Goal: Task Accomplishment & Management: Complete application form

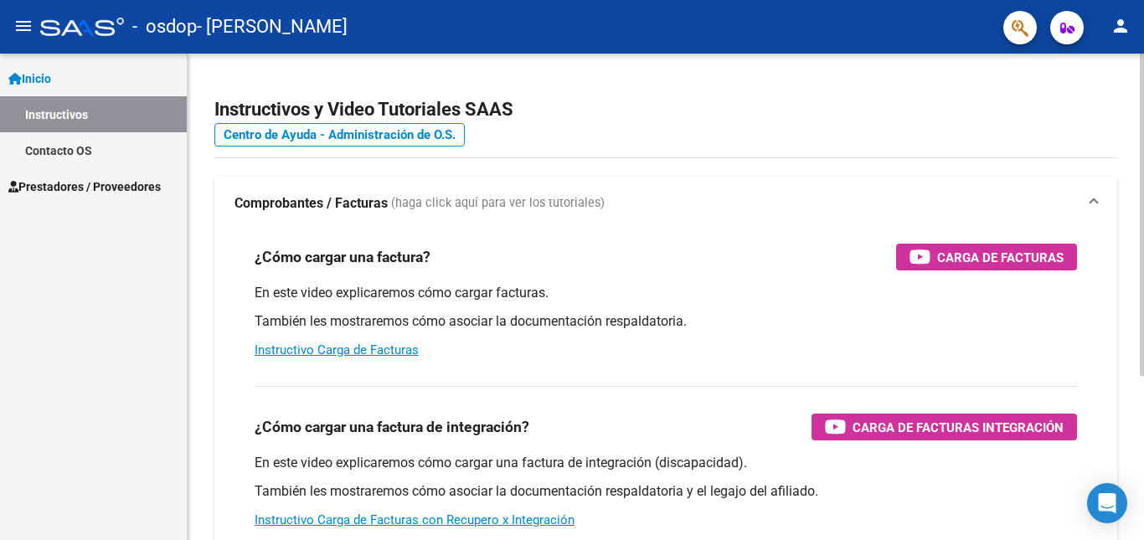
click at [204, 77] on div "Instructivos y Video Tutoriales SAAS Centro de Ayuda - Administración de O.S. C…" at bounding box center [666, 421] width 957 height 735
click at [86, 182] on span "Prestadores / Proveedores" at bounding box center [84, 187] width 152 height 18
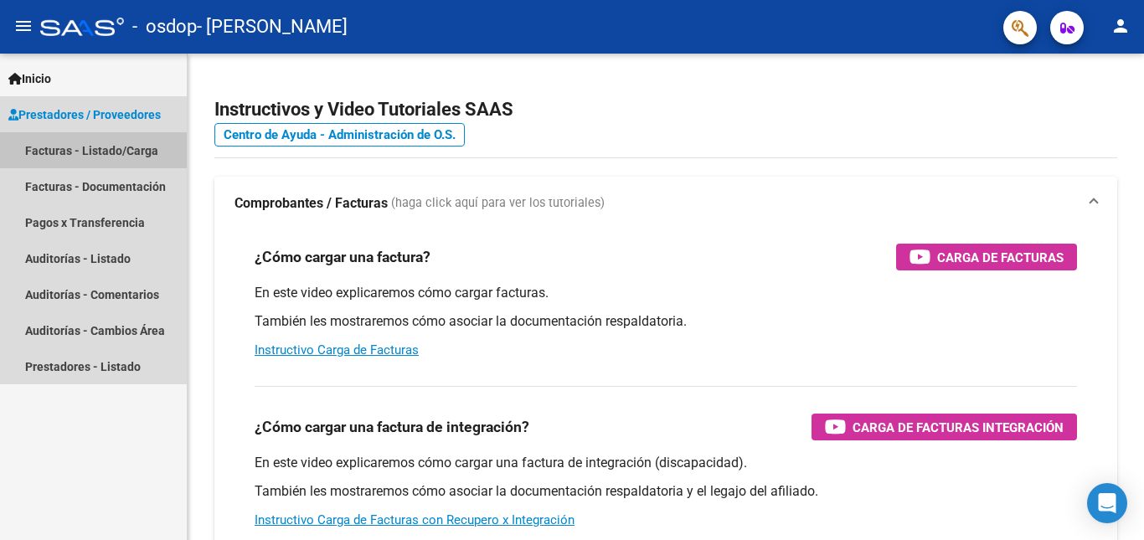
click at [86, 145] on link "Facturas - Listado/Carga" at bounding box center [93, 150] width 187 height 36
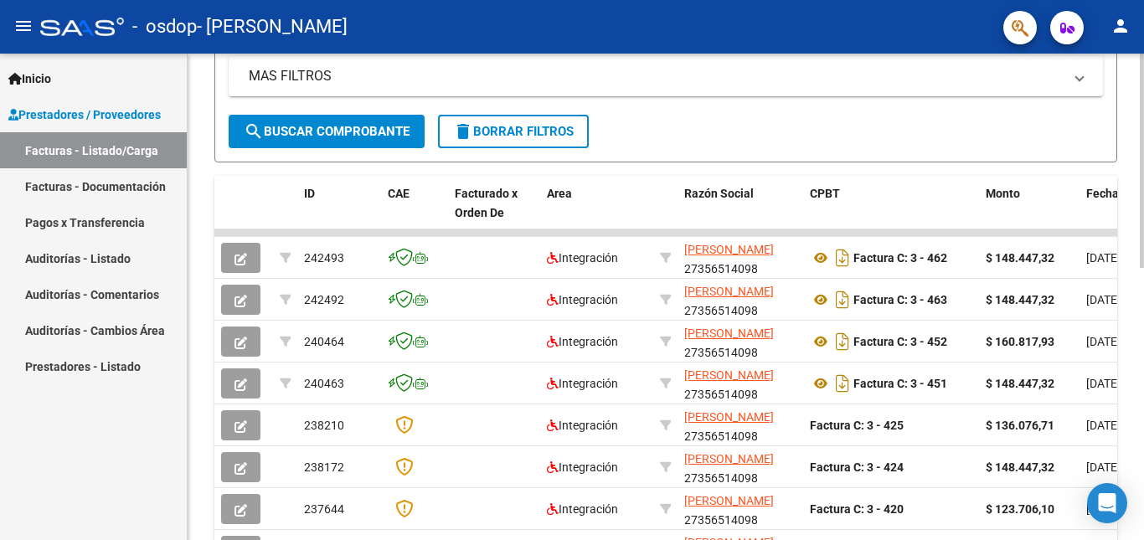
scroll to position [395, 0]
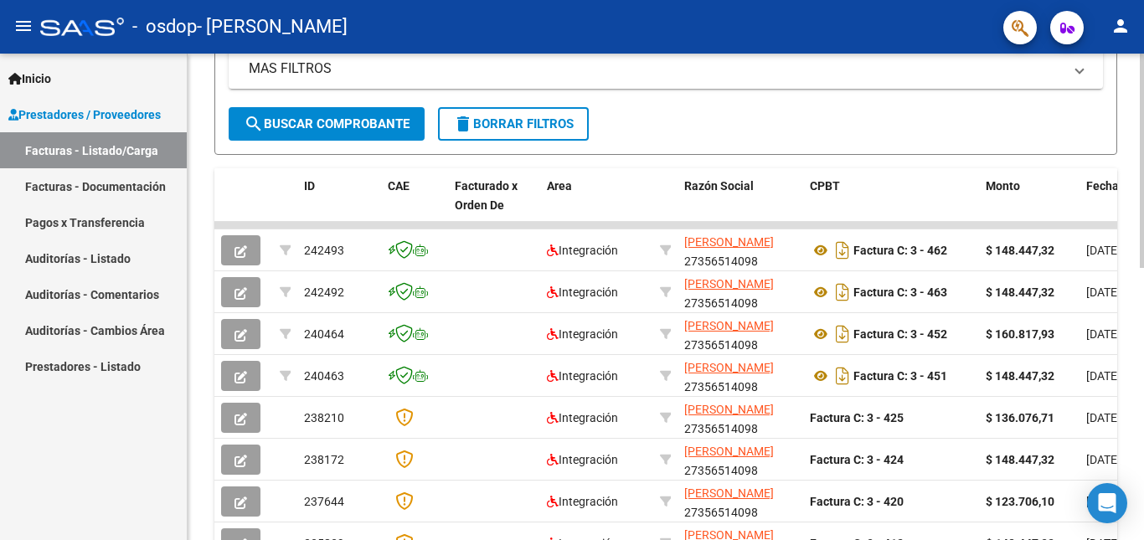
click at [1144, 279] on div at bounding box center [1142, 339] width 4 height 214
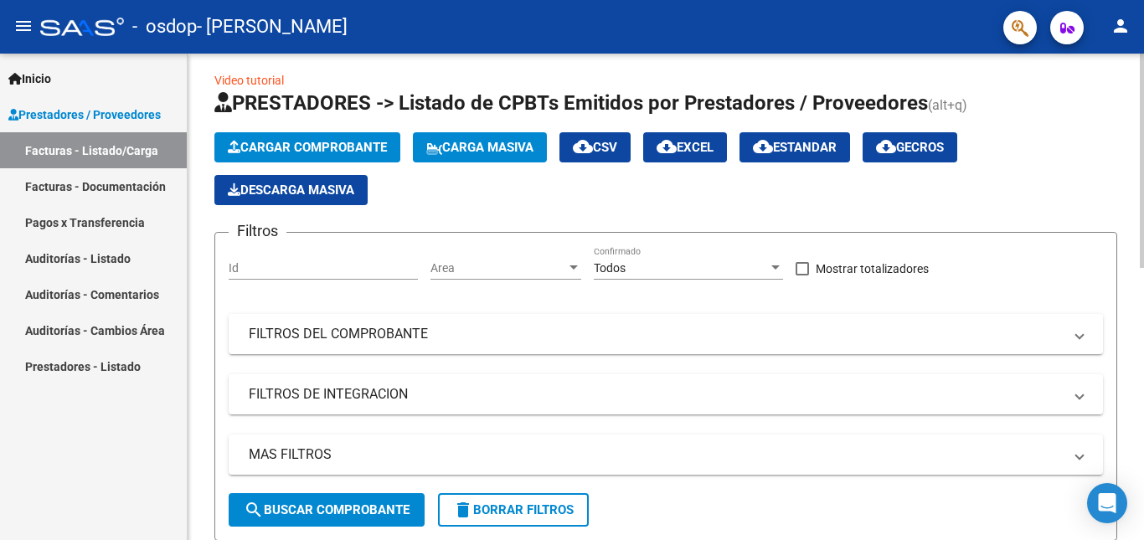
scroll to position [6, 0]
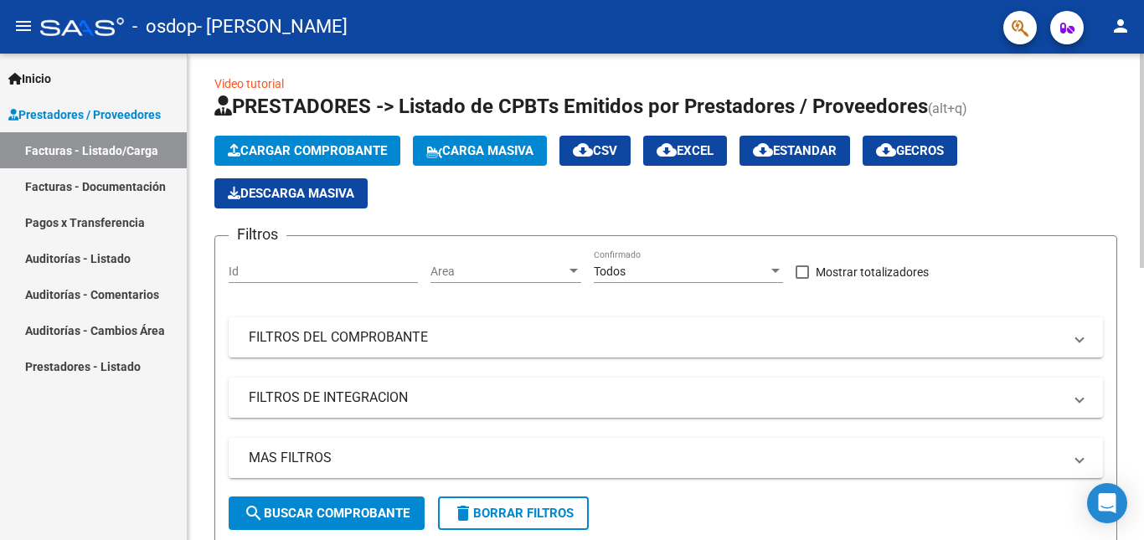
click at [1144, 200] on div at bounding box center [1142, 163] width 4 height 214
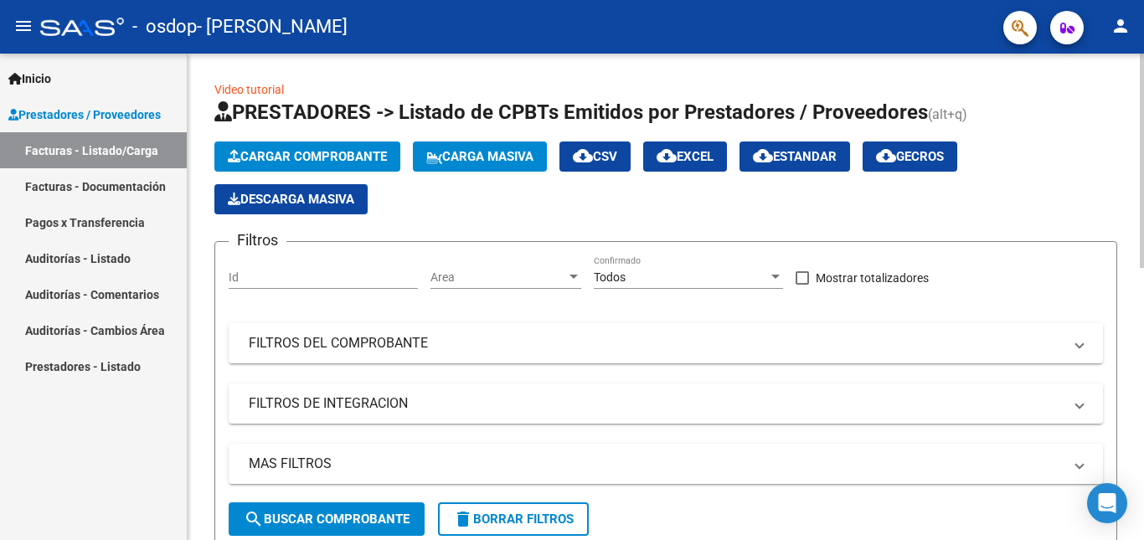
click at [1144, 168] on div at bounding box center [1142, 161] width 4 height 214
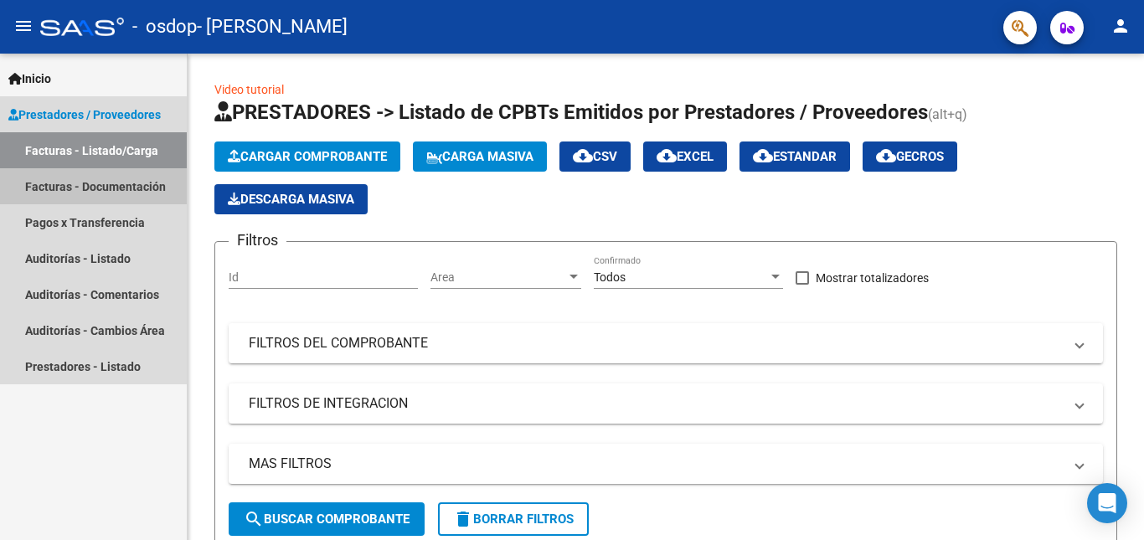
click at [81, 187] on link "Facturas - Documentación" at bounding box center [93, 186] width 187 height 36
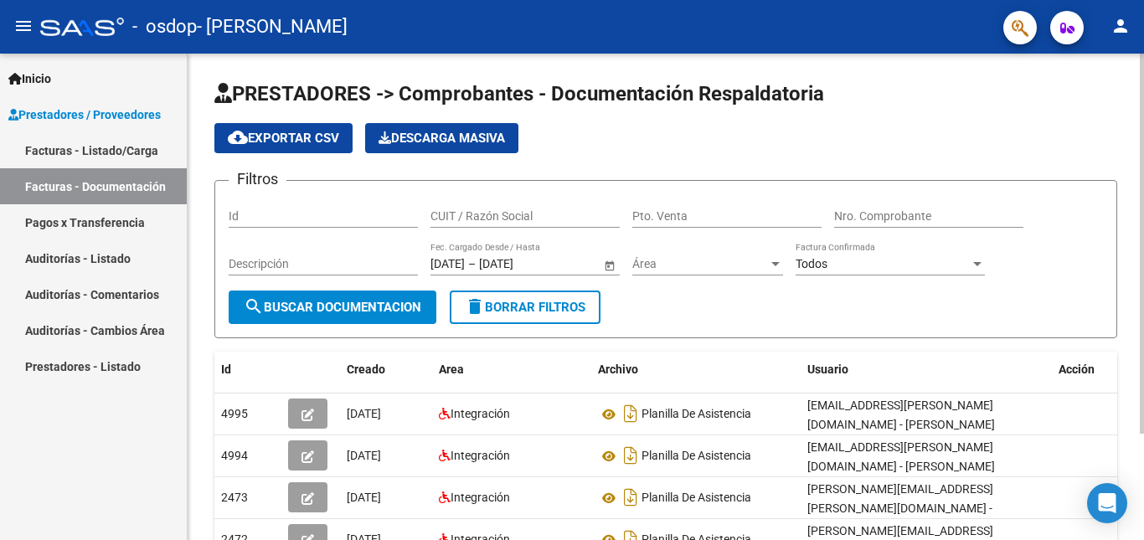
click at [1144, 147] on div at bounding box center [1142, 244] width 4 height 380
click at [97, 224] on link "Pagos x Transferencia" at bounding box center [93, 222] width 187 height 36
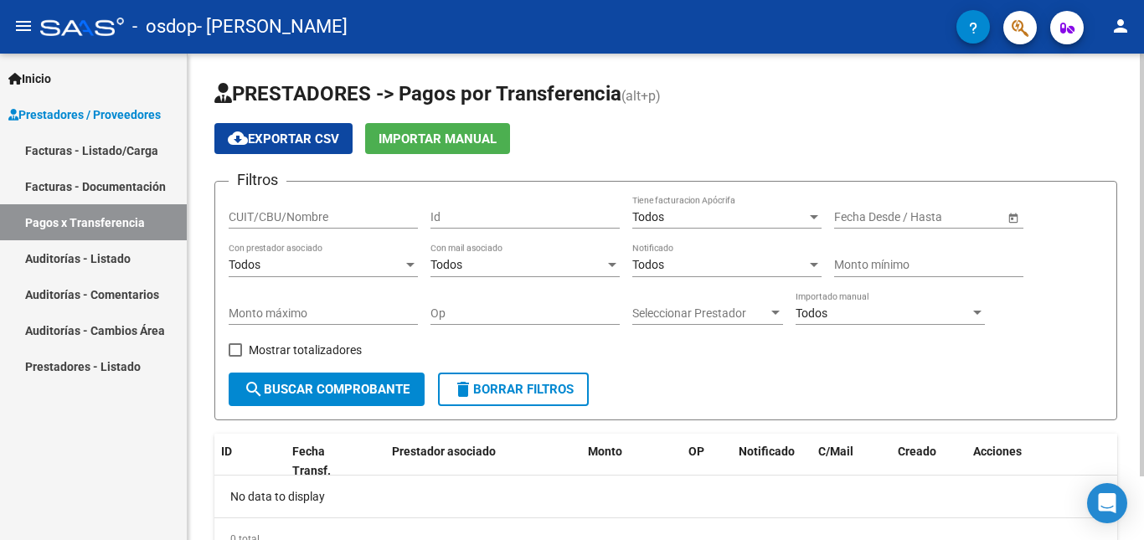
click at [1144, 145] on div at bounding box center [1142, 265] width 4 height 423
click at [104, 292] on link "Auditorías - Comentarios" at bounding box center [93, 294] width 187 height 36
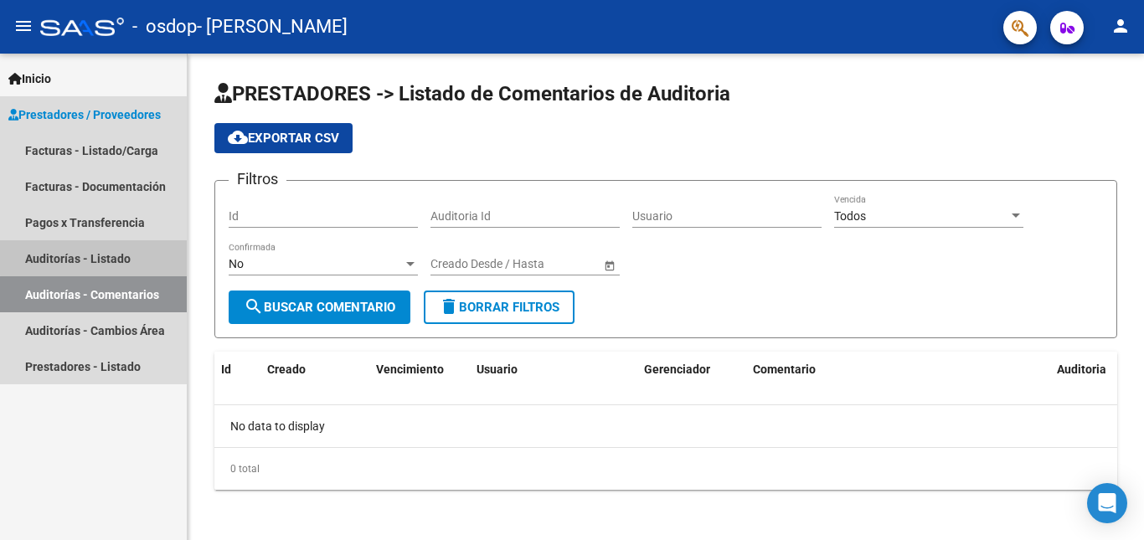
click at [105, 253] on link "Auditorías - Listado" at bounding box center [93, 258] width 187 height 36
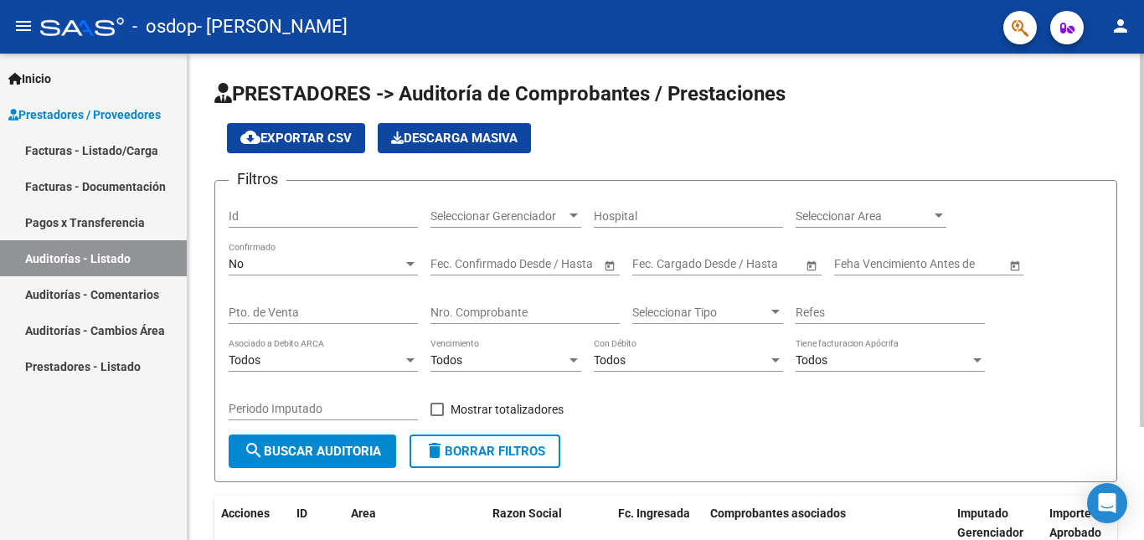
scroll to position [147, 0]
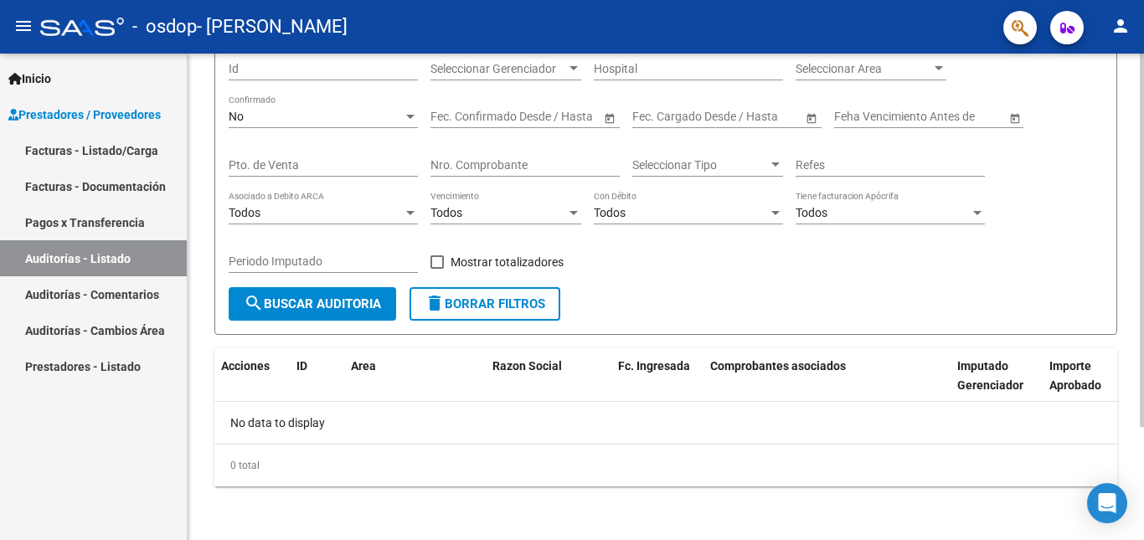
click at [1144, 405] on div at bounding box center [1142, 354] width 4 height 374
click at [90, 138] on link "Facturas - Listado/Carga" at bounding box center [93, 150] width 187 height 36
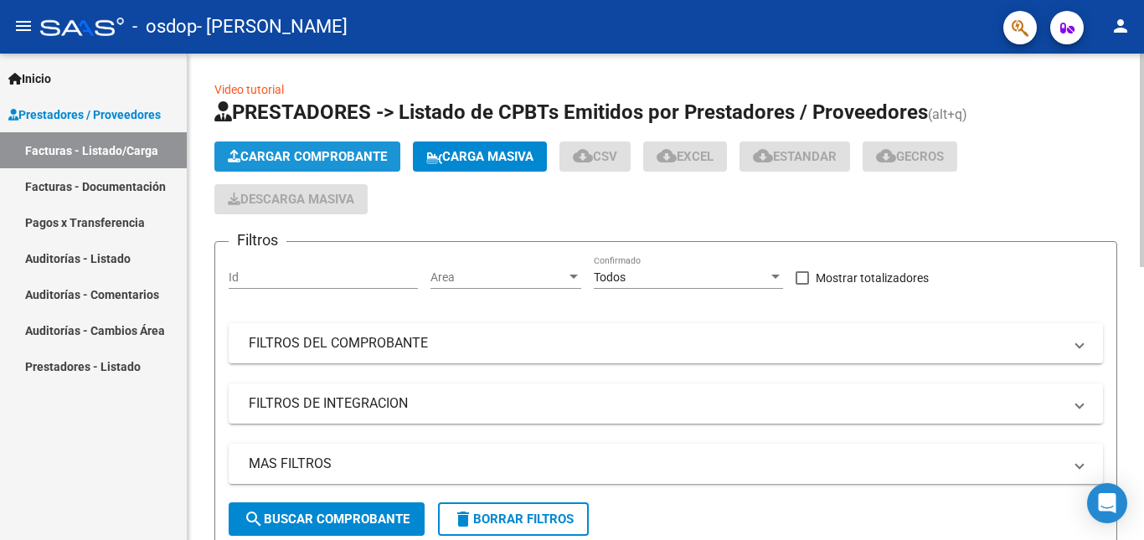
click at [267, 157] on span "Cargar Comprobante" at bounding box center [307, 156] width 159 height 15
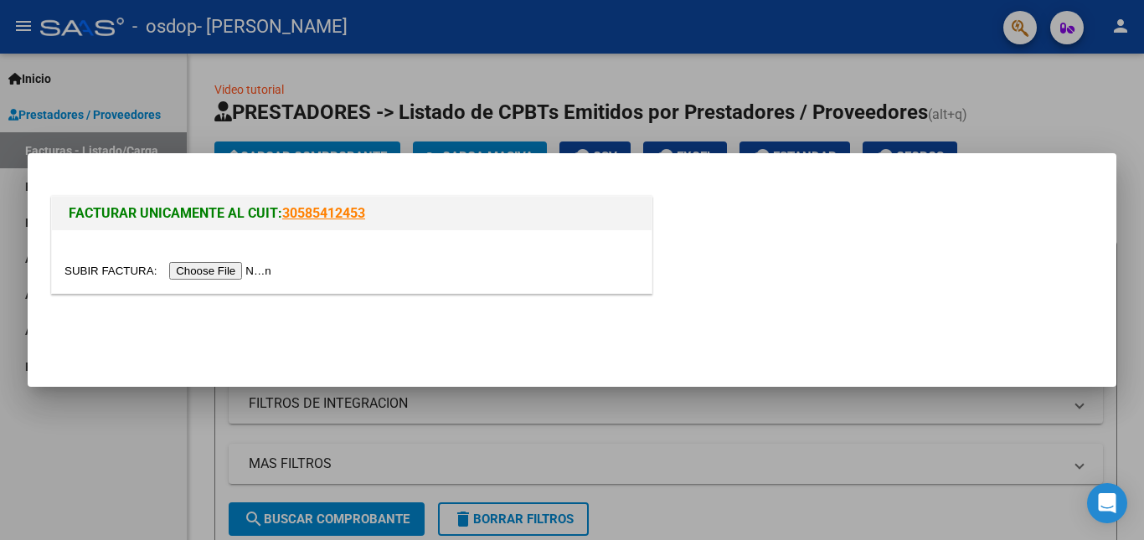
click at [241, 275] on input "file" at bounding box center [171, 271] width 212 height 18
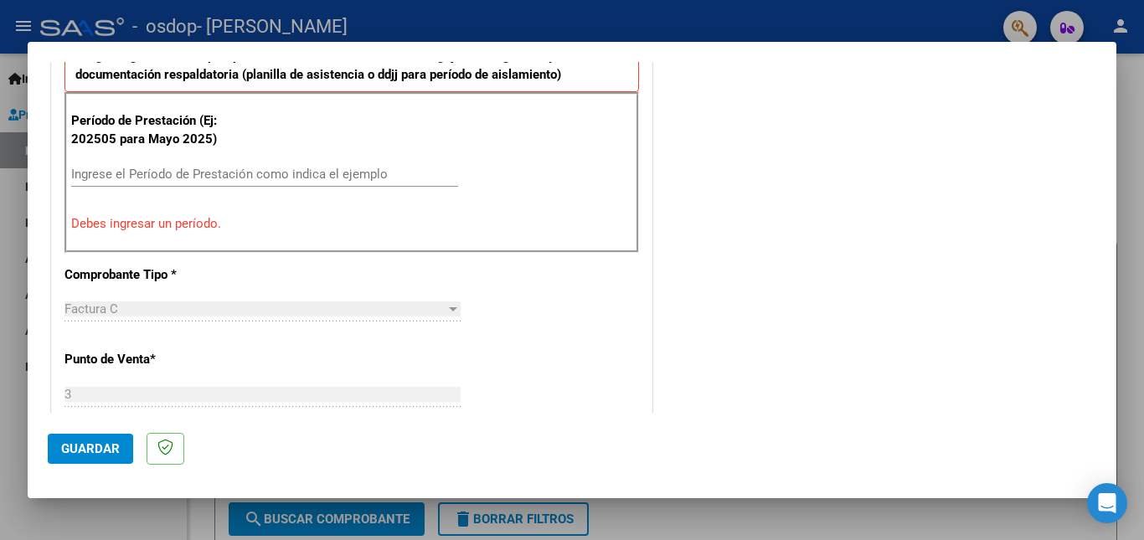
scroll to position [500, 0]
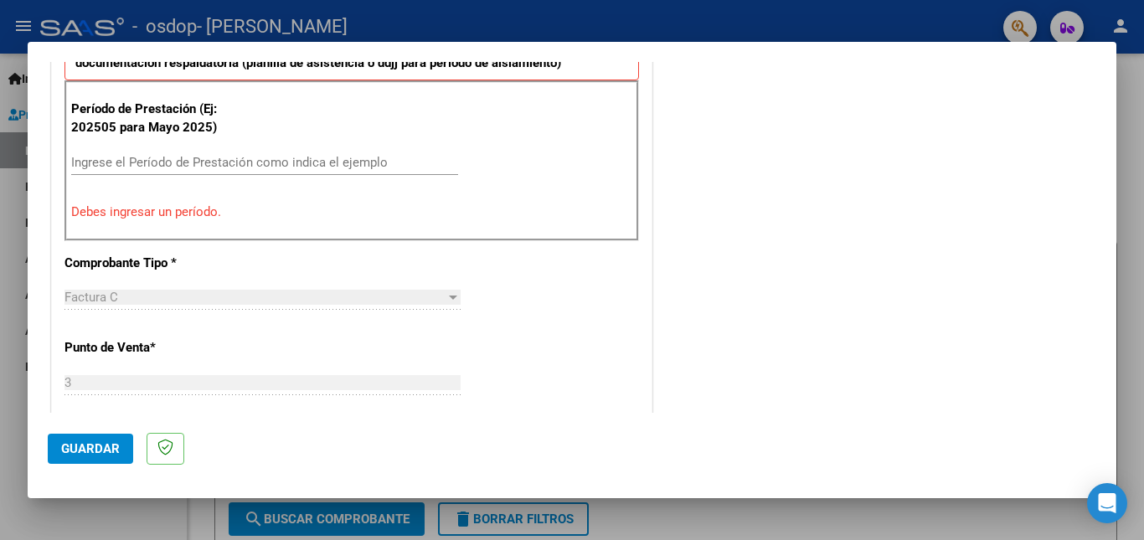
click at [103, 163] on input "Ingrese el Período de Prestación como indica el ejemplo" at bounding box center [264, 162] width 387 height 15
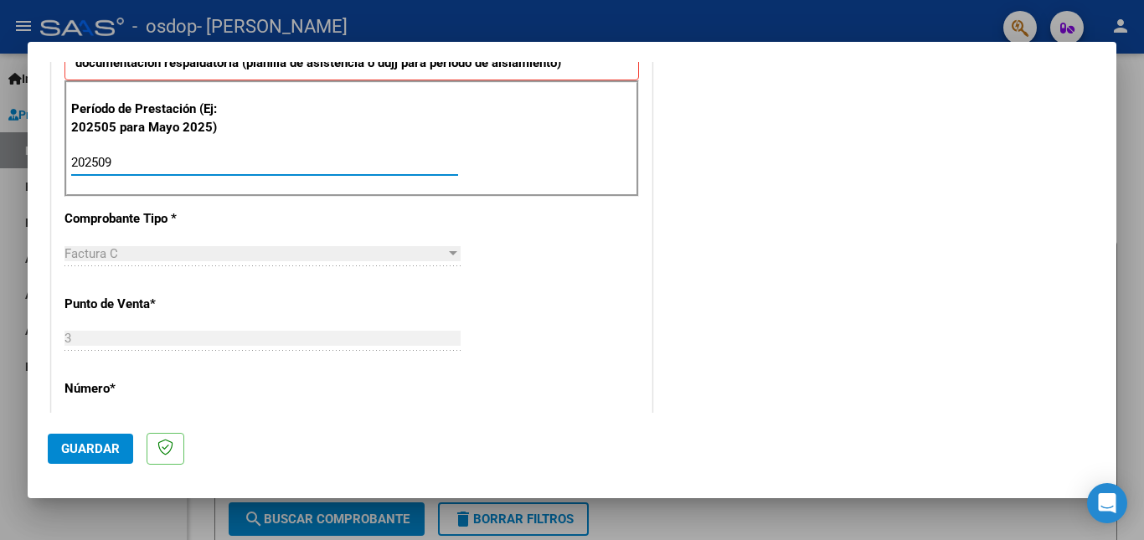
type input "202509"
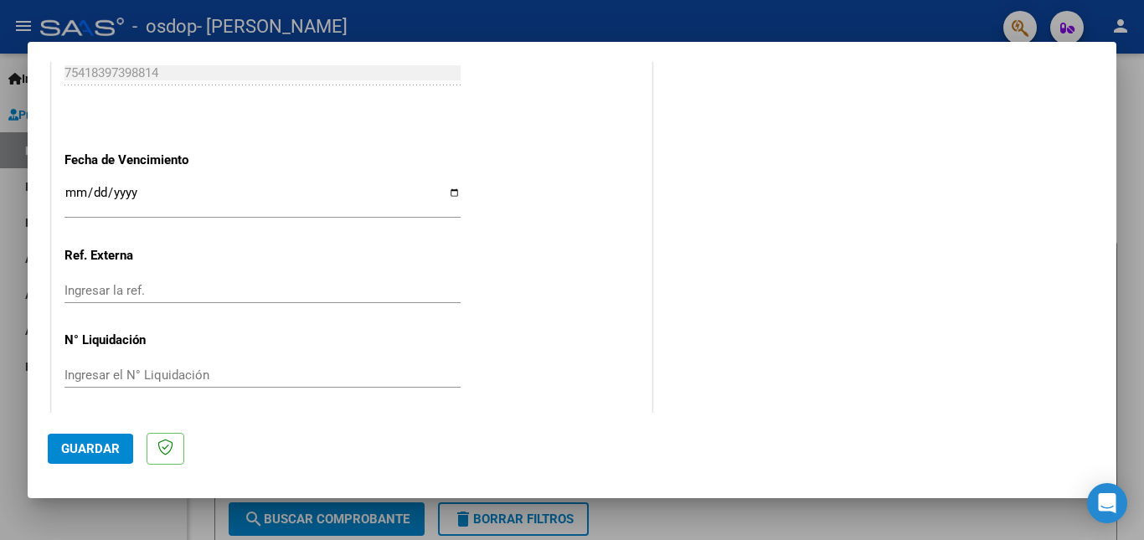
scroll to position [1123, 0]
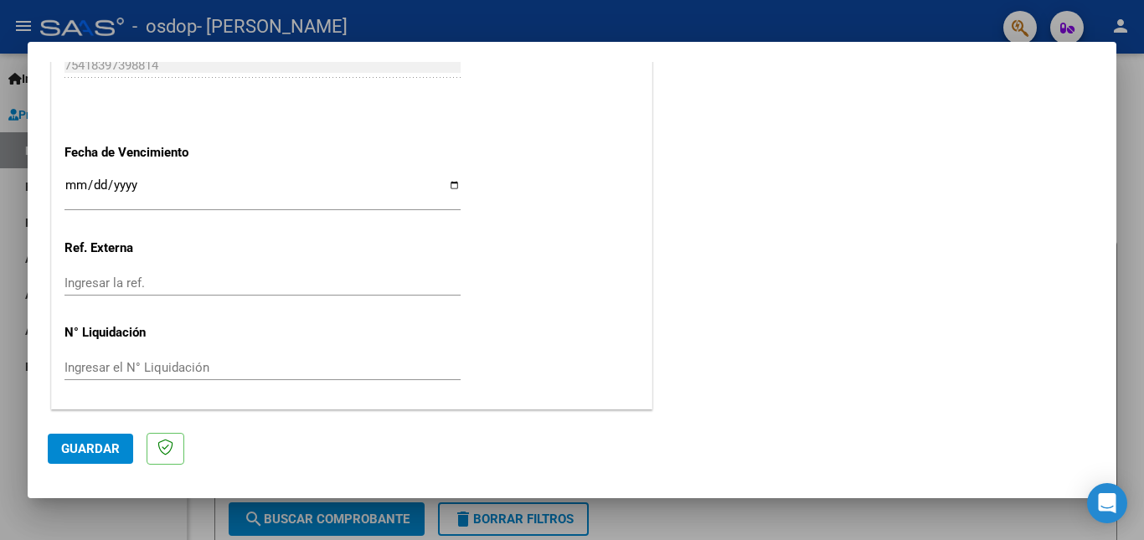
click at [103, 448] on span "Guardar" at bounding box center [90, 449] width 59 height 15
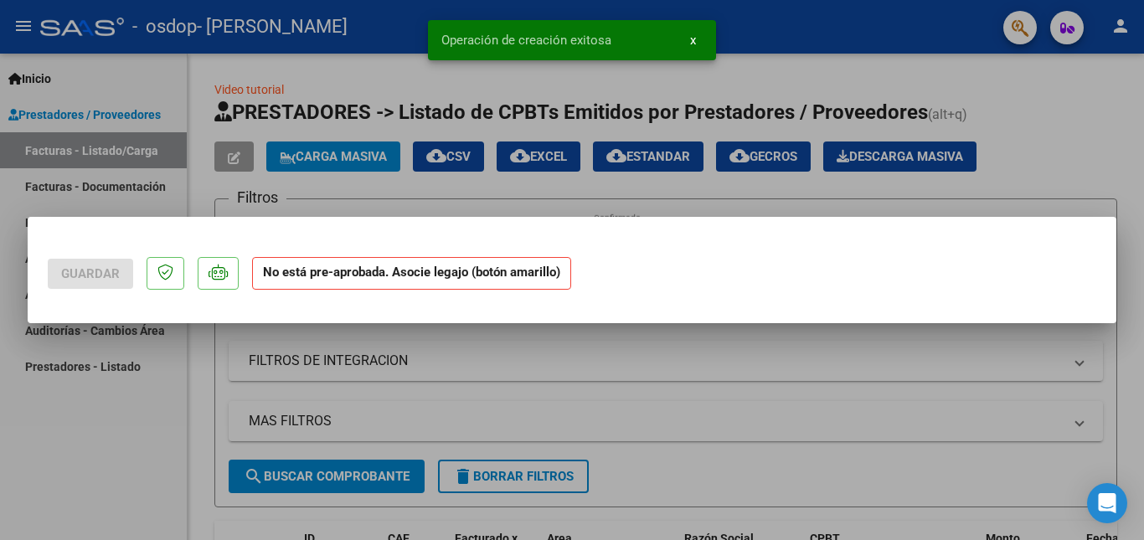
scroll to position [0, 0]
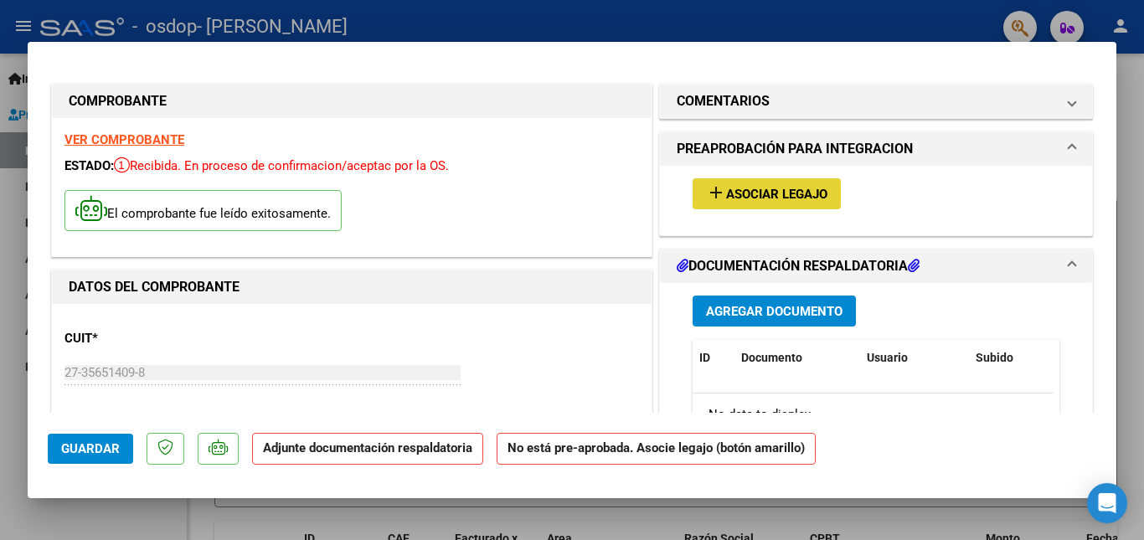
click at [740, 186] on span "add Asociar Legajo" at bounding box center [766, 193] width 121 height 15
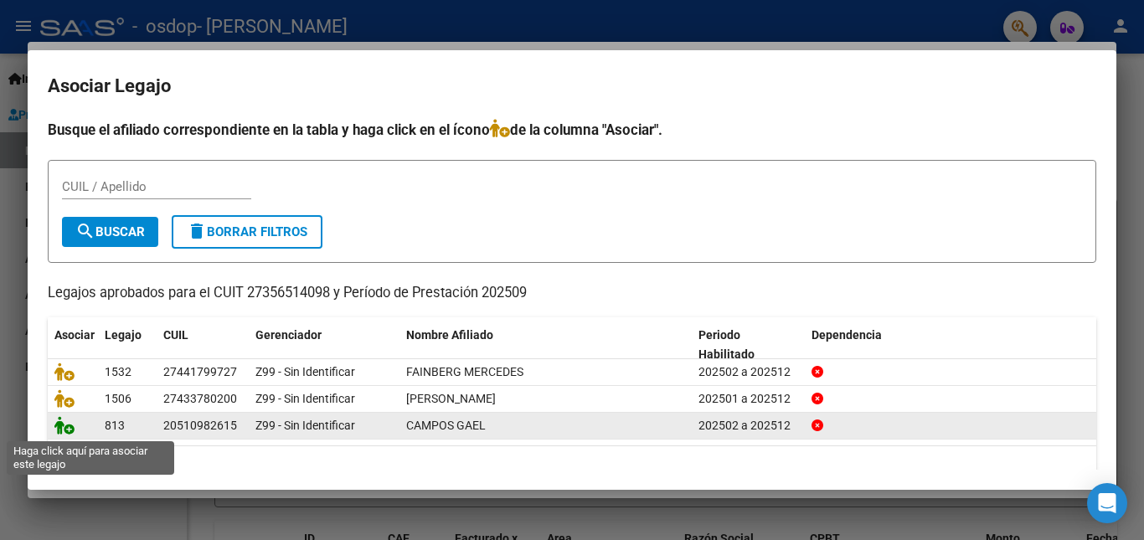
click at [67, 428] on icon at bounding box center [64, 425] width 20 height 18
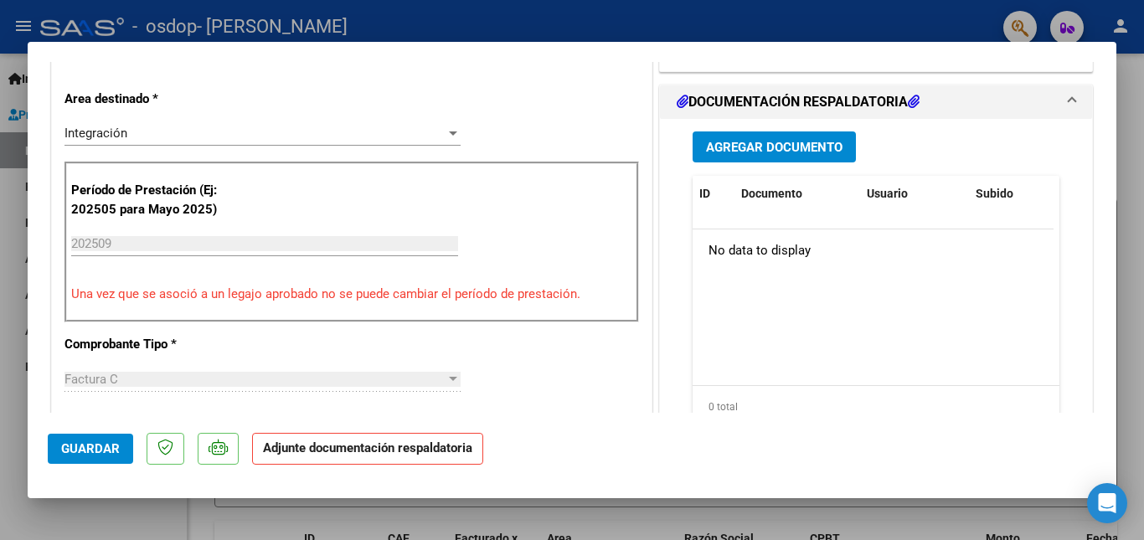
scroll to position [392, 0]
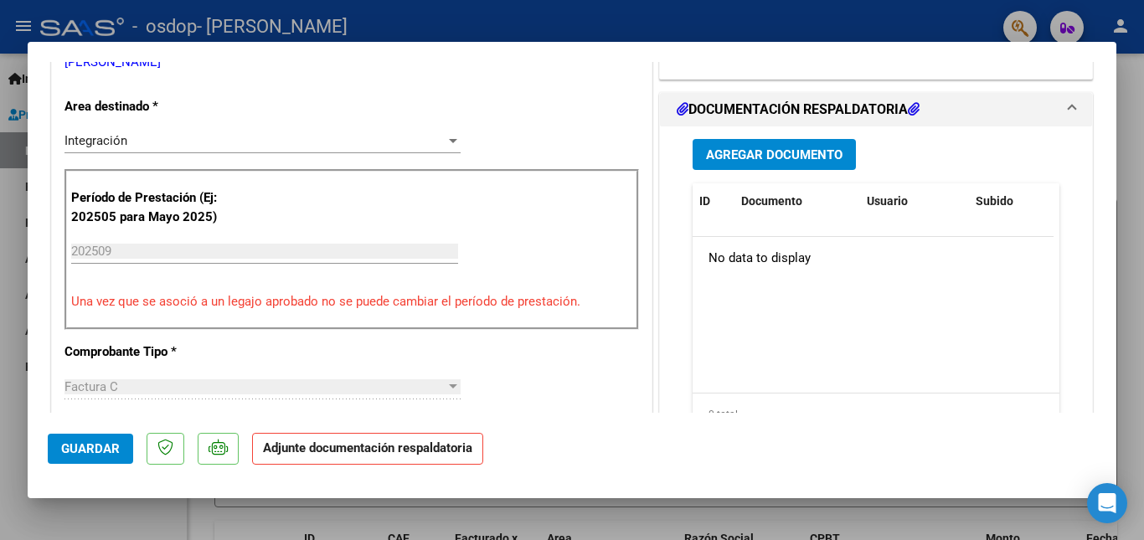
click at [815, 157] on span "Agregar Documento" at bounding box center [774, 154] width 137 height 15
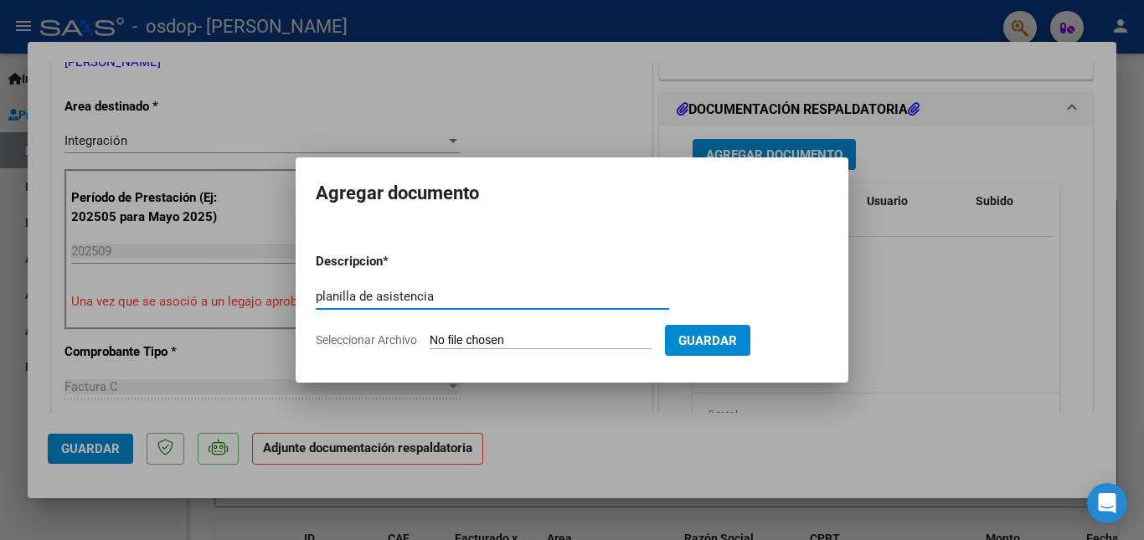
type input "planilla de asistencia"
click at [448, 343] on input "Seleccionar Archivo" at bounding box center [541, 341] width 222 height 16
type input "C:\fakepath\planilla [DATE] pdf.pdf"
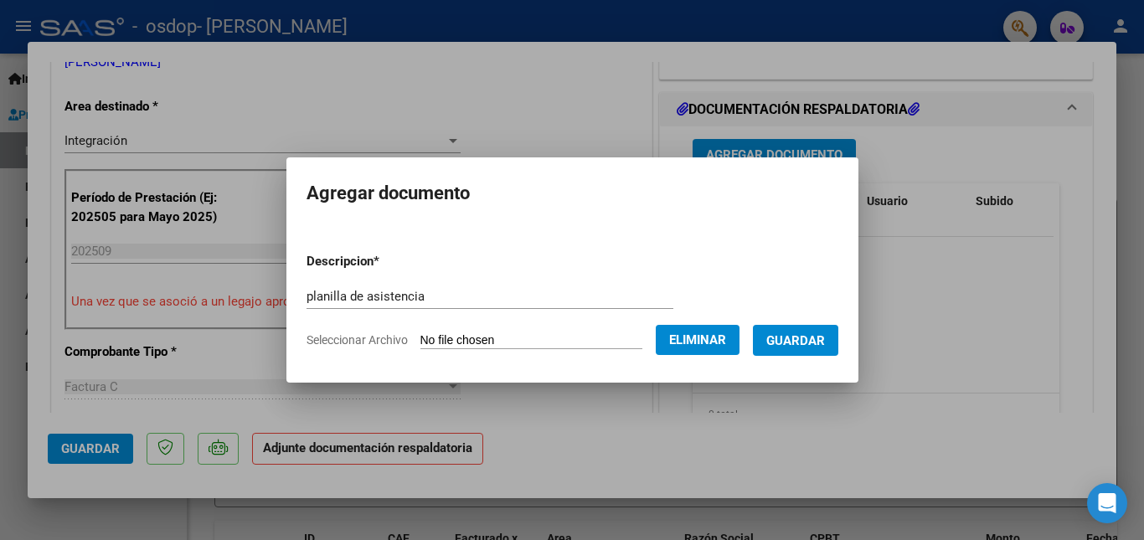
click at [809, 337] on span "Guardar" at bounding box center [796, 340] width 59 height 15
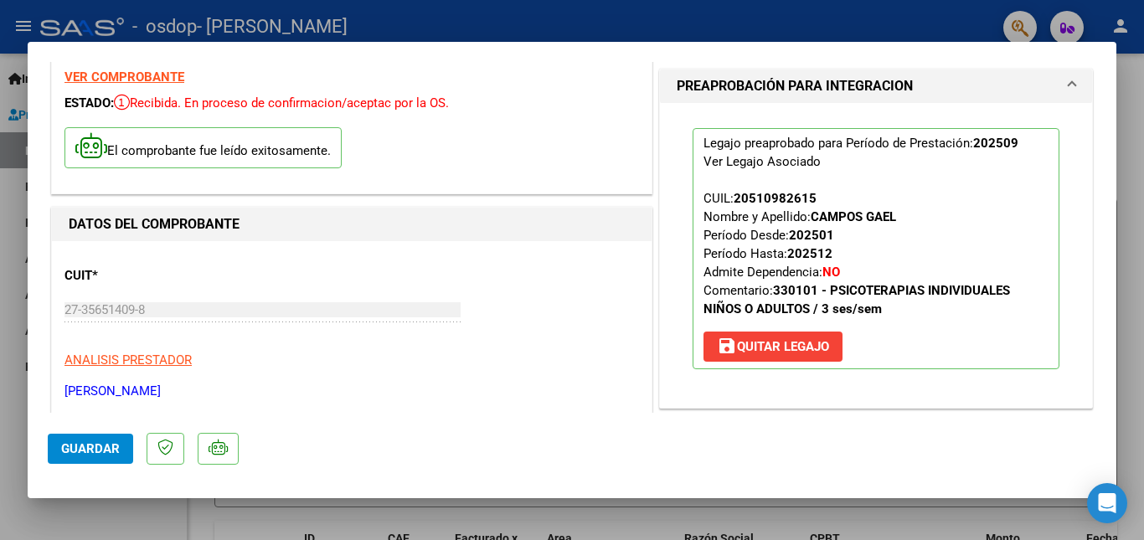
scroll to position [0, 0]
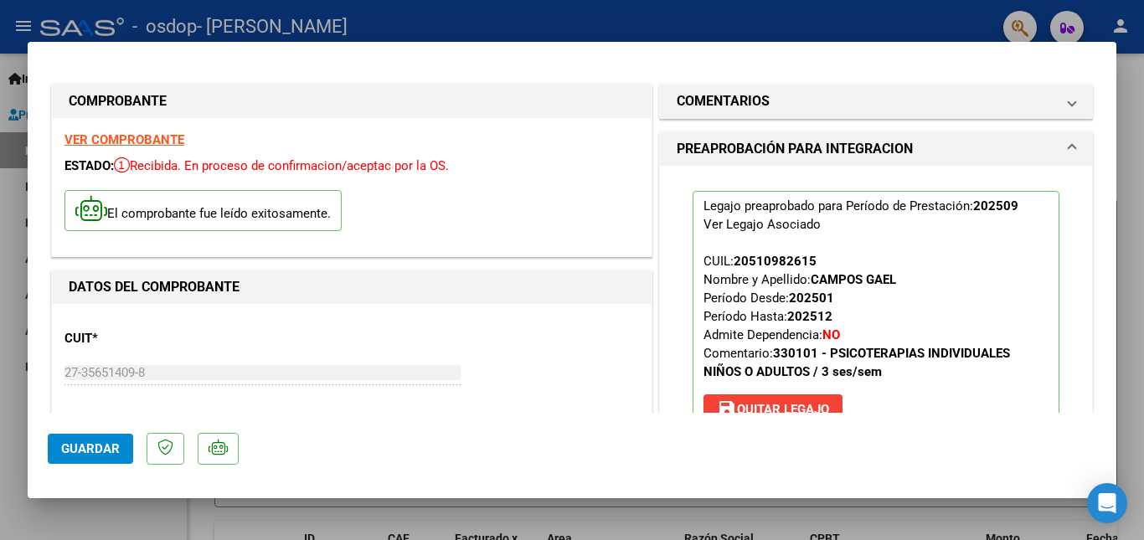
click at [1132, 395] on div at bounding box center [572, 270] width 1144 height 540
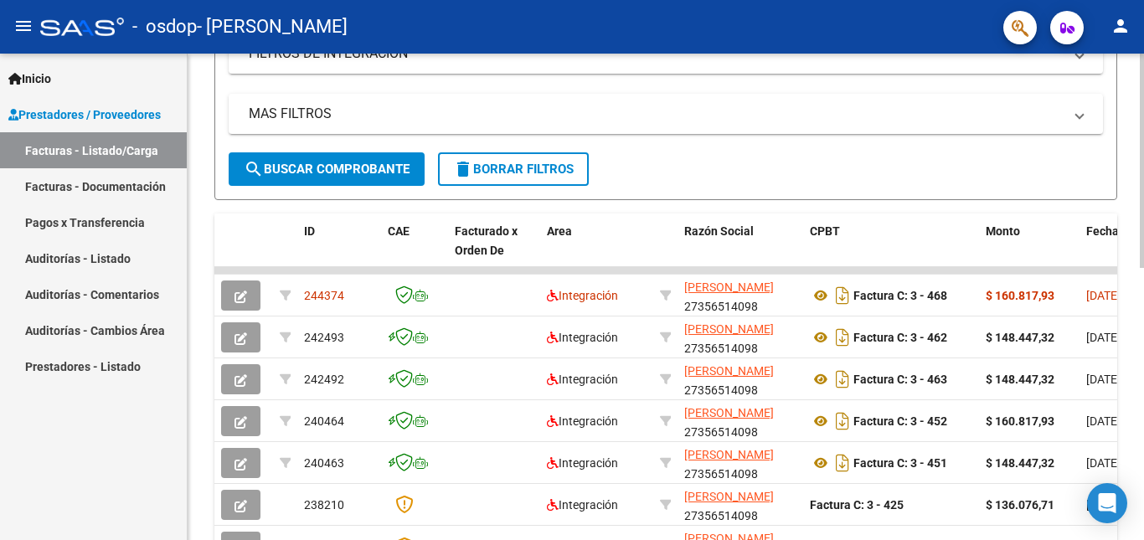
scroll to position [352, 0]
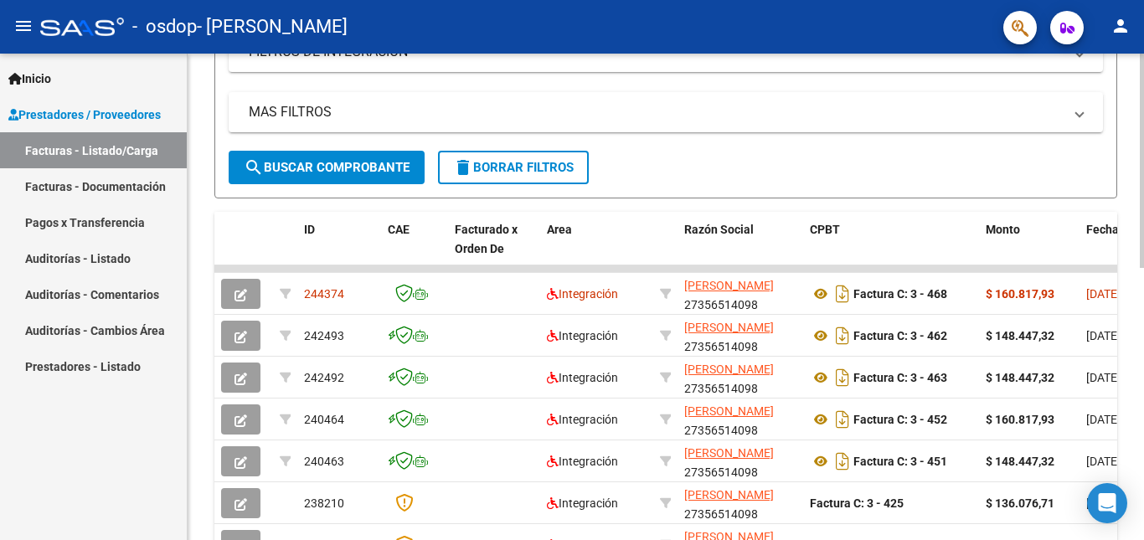
click at [1144, 359] on div at bounding box center [1142, 319] width 4 height 214
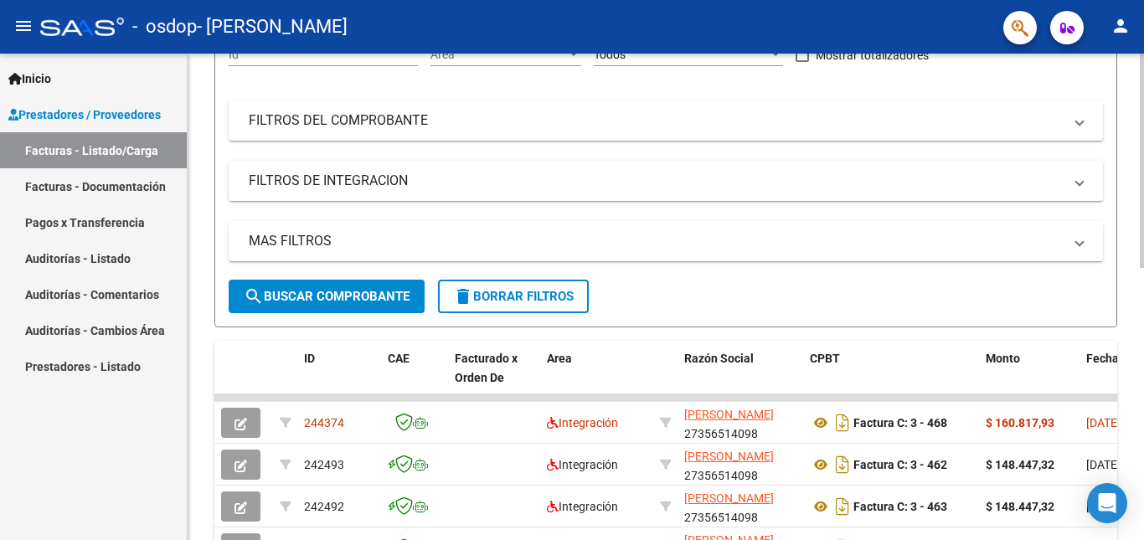
scroll to position [225, 0]
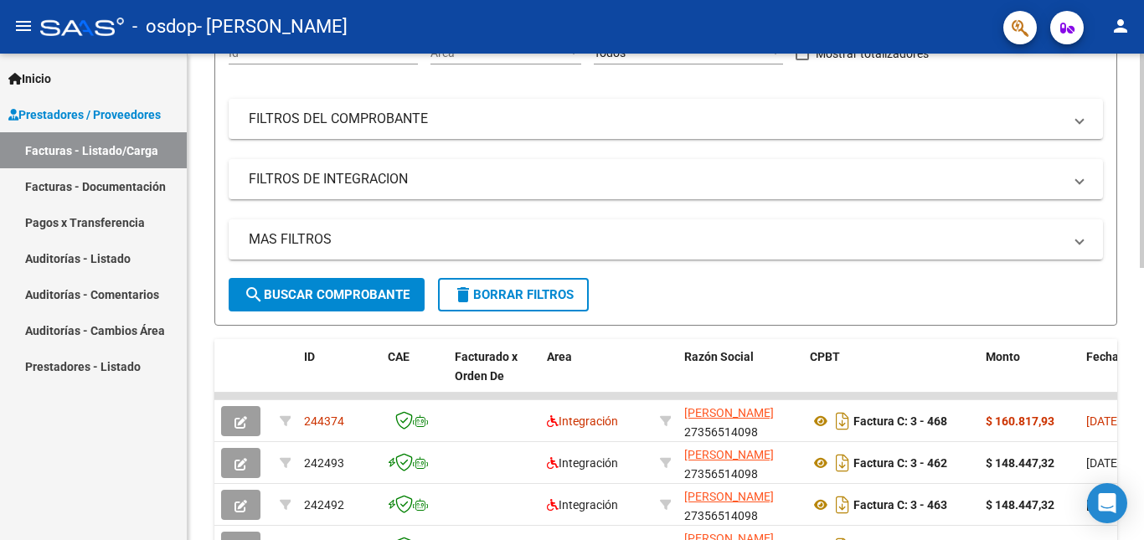
click at [1144, 292] on div at bounding box center [1142, 262] width 4 height 214
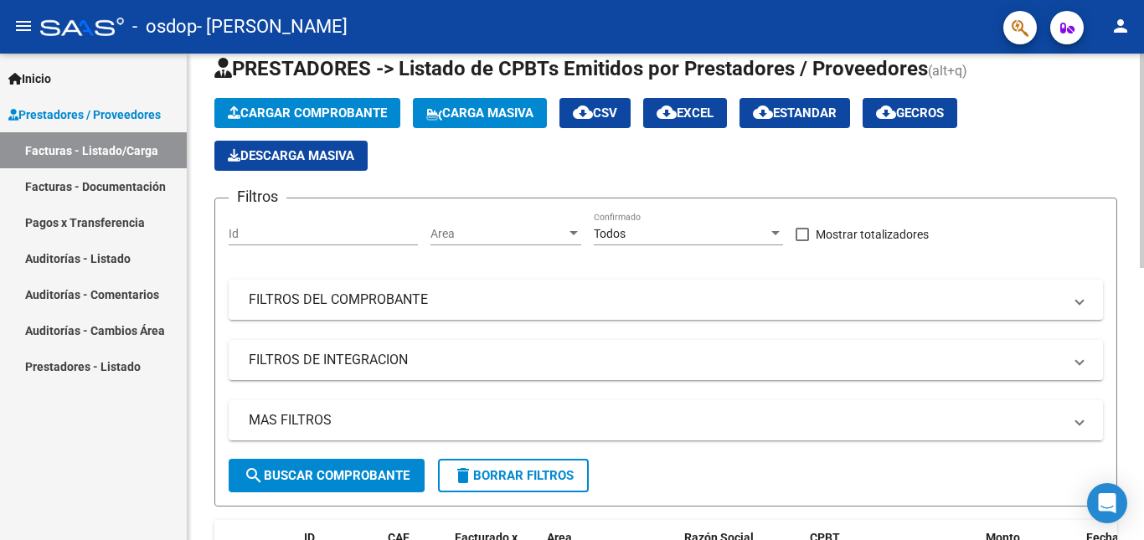
scroll to position [0, 0]
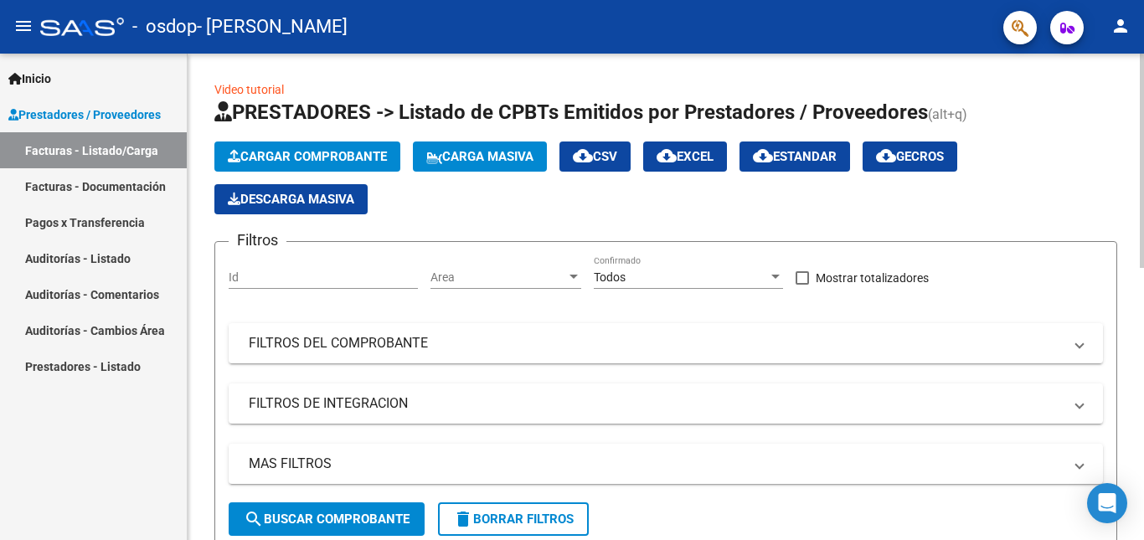
click at [386, 160] on span "Cargar Comprobante" at bounding box center [307, 156] width 159 height 15
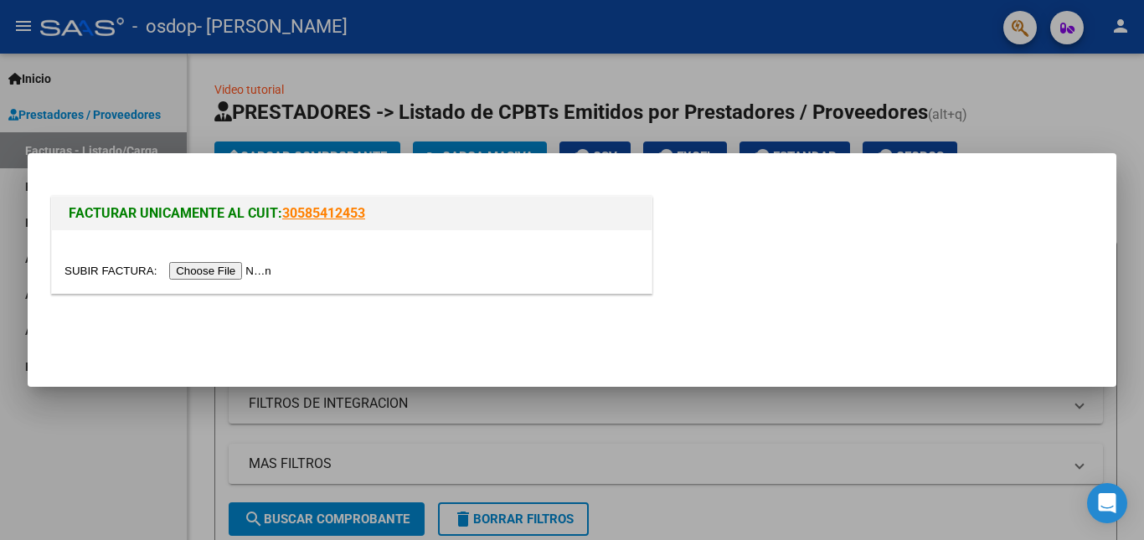
click at [221, 273] on input "file" at bounding box center [171, 271] width 212 height 18
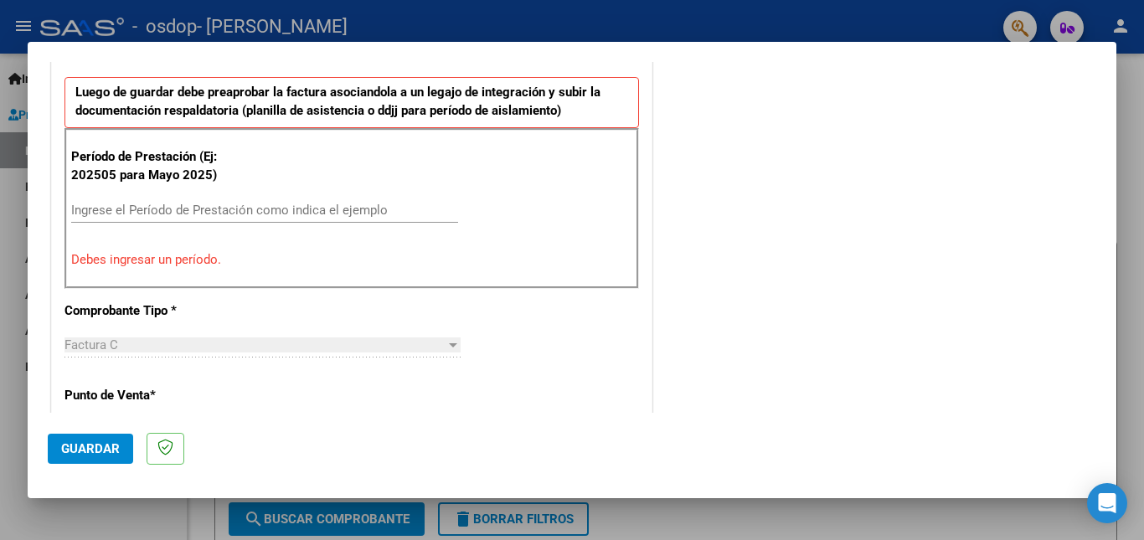
scroll to position [485, 0]
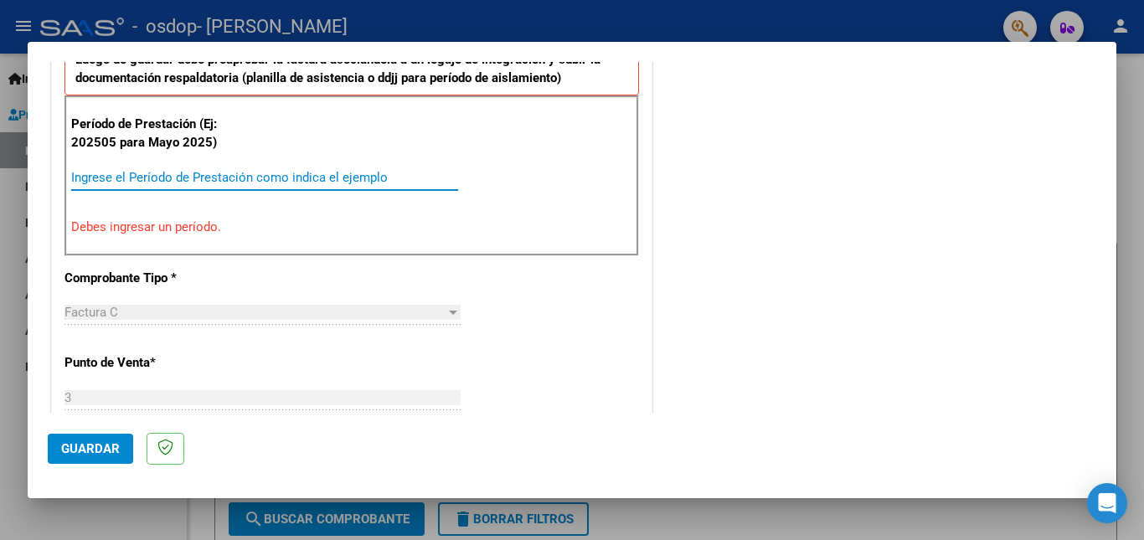
click at [349, 180] on input "Ingrese el Período de Prestación como indica el ejemplo" at bounding box center [264, 177] width 387 height 15
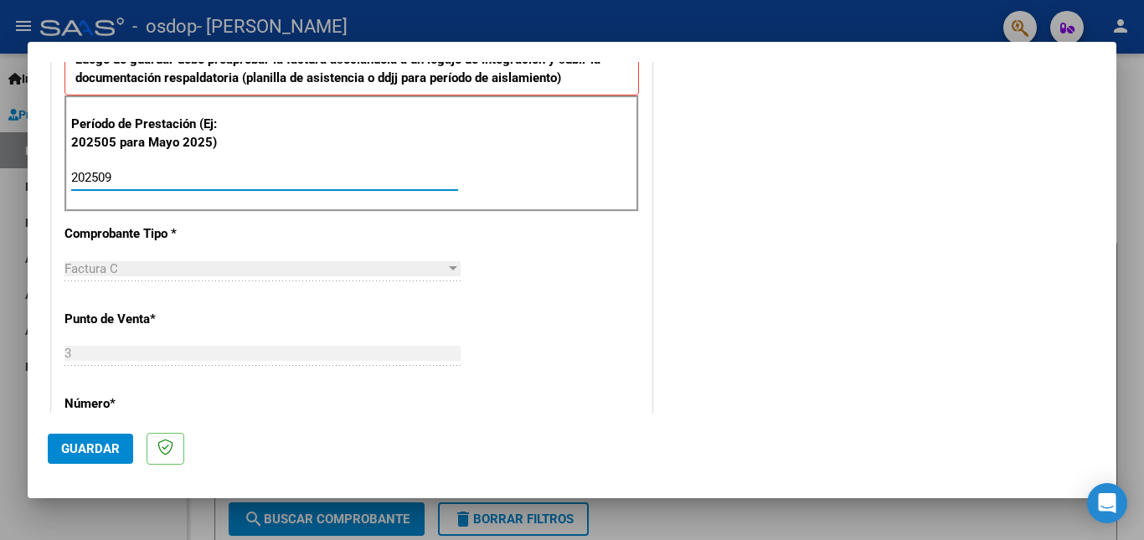
type input "202509"
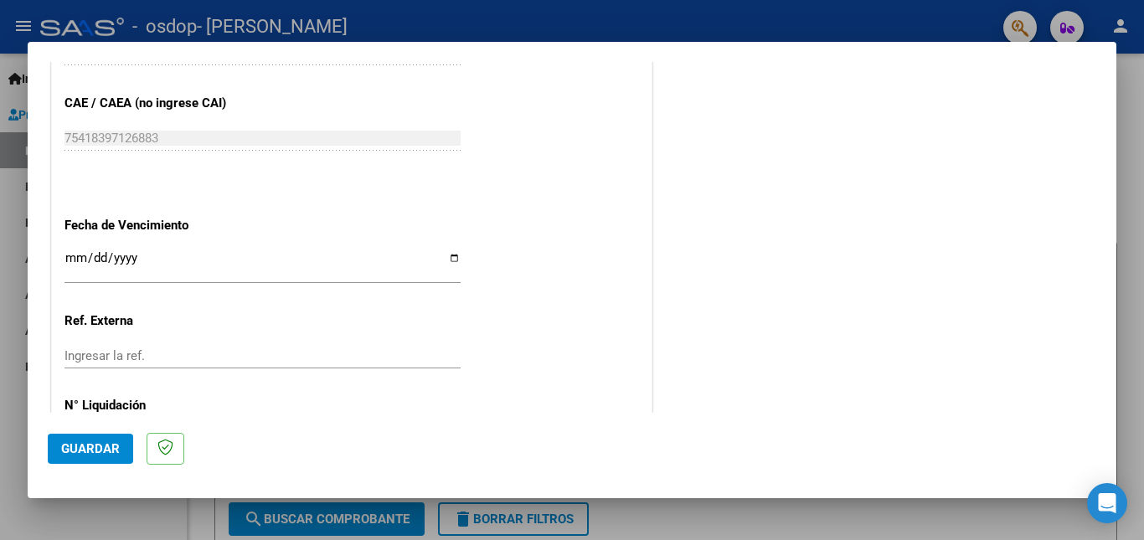
scroll to position [1123, 0]
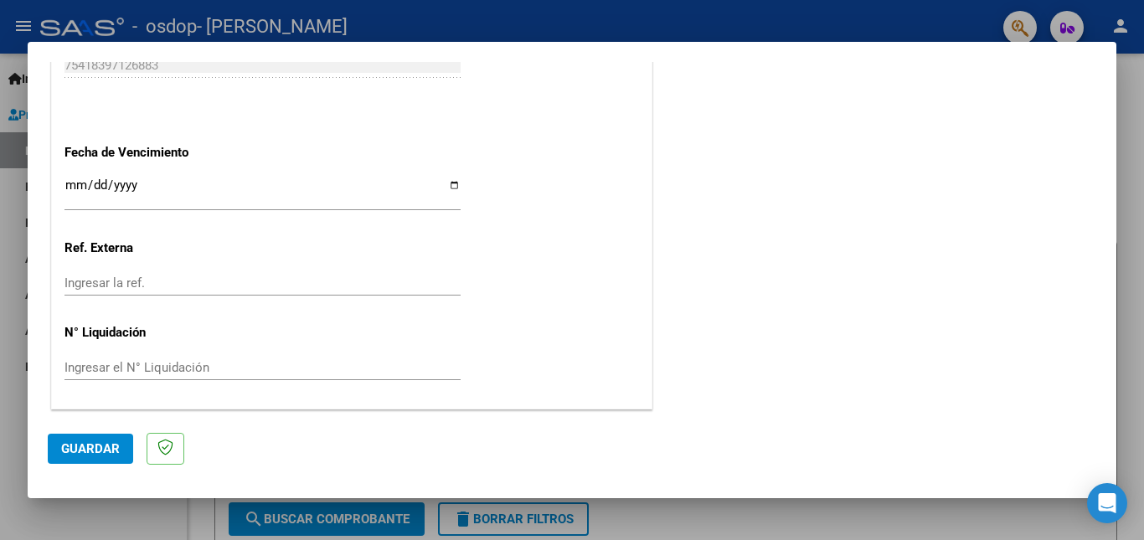
click at [111, 443] on span "Guardar" at bounding box center [90, 449] width 59 height 15
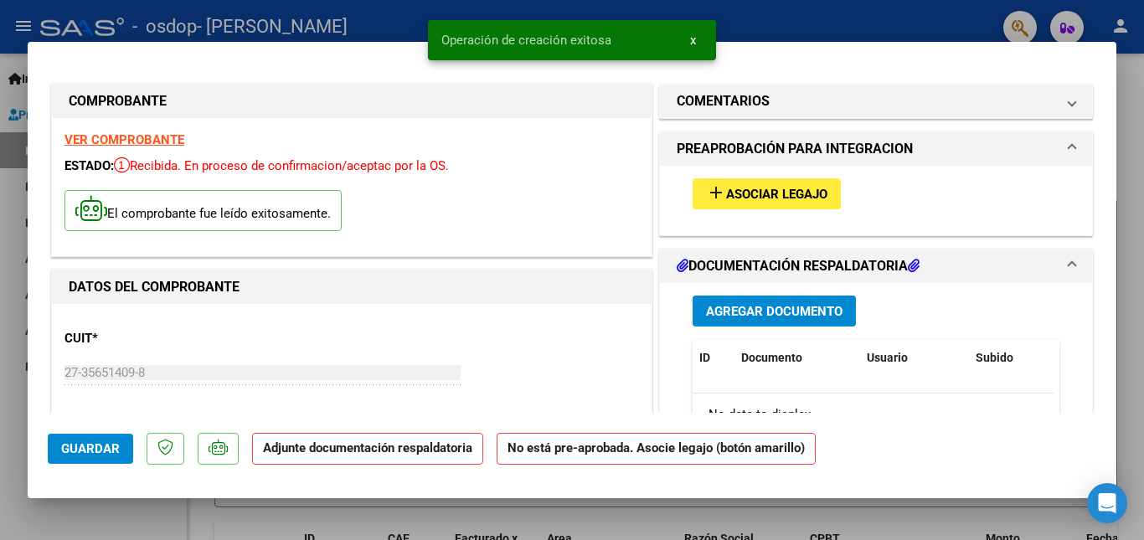
click at [748, 198] on span "Asociar Legajo" at bounding box center [776, 194] width 101 height 15
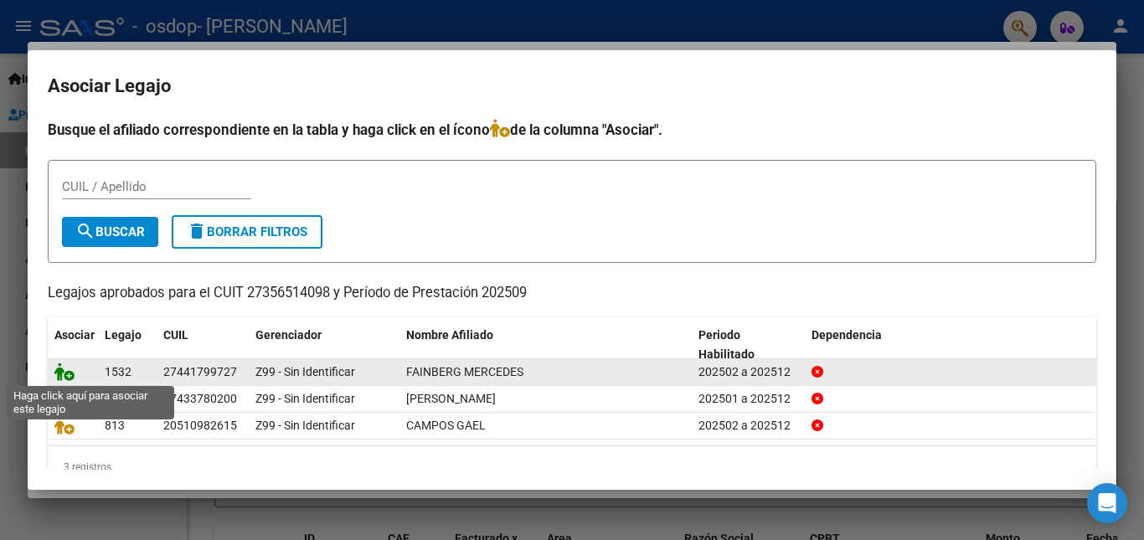
click at [65, 374] on icon at bounding box center [64, 372] width 20 height 18
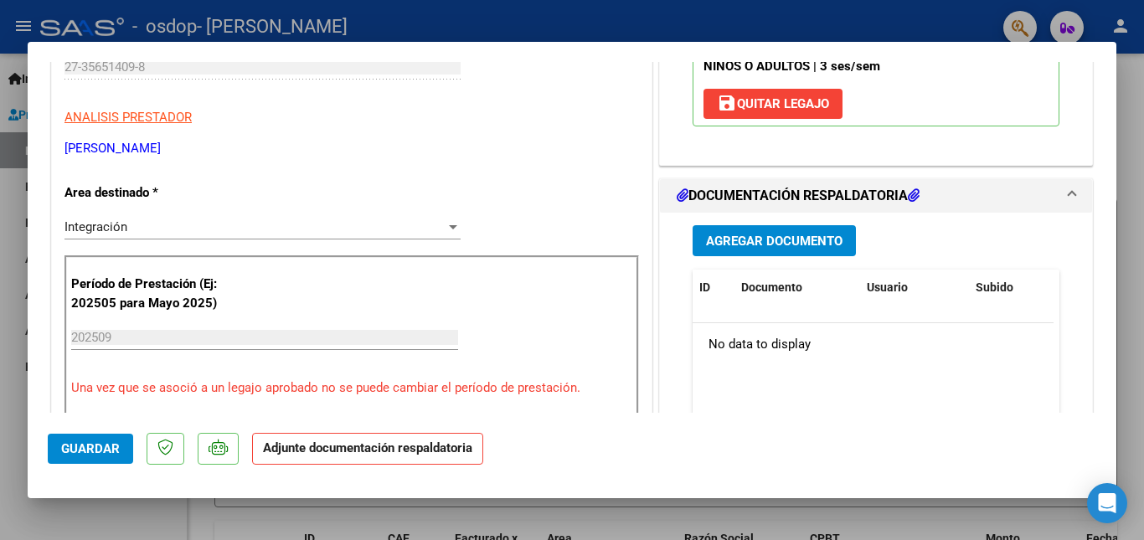
scroll to position [322, 0]
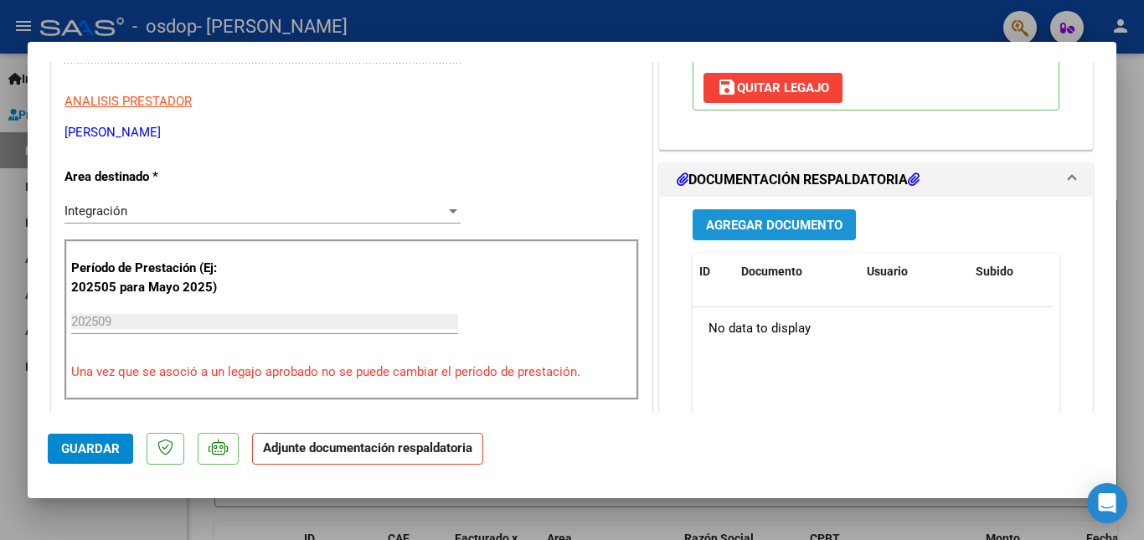
click at [834, 232] on span "Agregar Documento" at bounding box center [774, 225] width 137 height 15
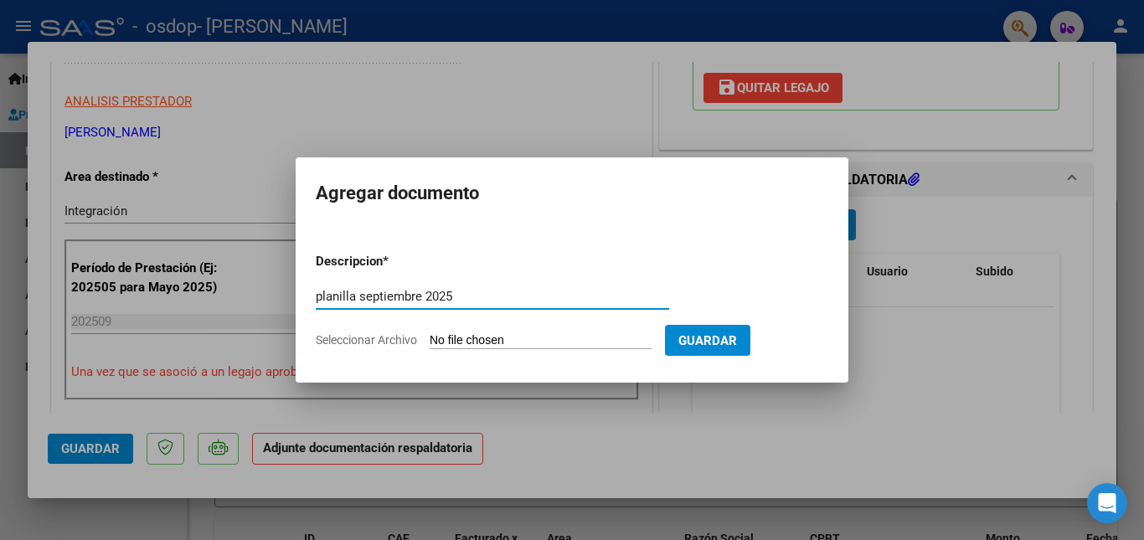
type input "planilla septiembre 2025"
click at [385, 342] on span "Seleccionar Archivo" at bounding box center [366, 339] width 101 height 13
click at [430, 342] on input "Seleccionar Archivo" at bounding box center [541, 341] width 222 height 16
type input "C:\fakepath\planilla [DATE] pdf.pdf"
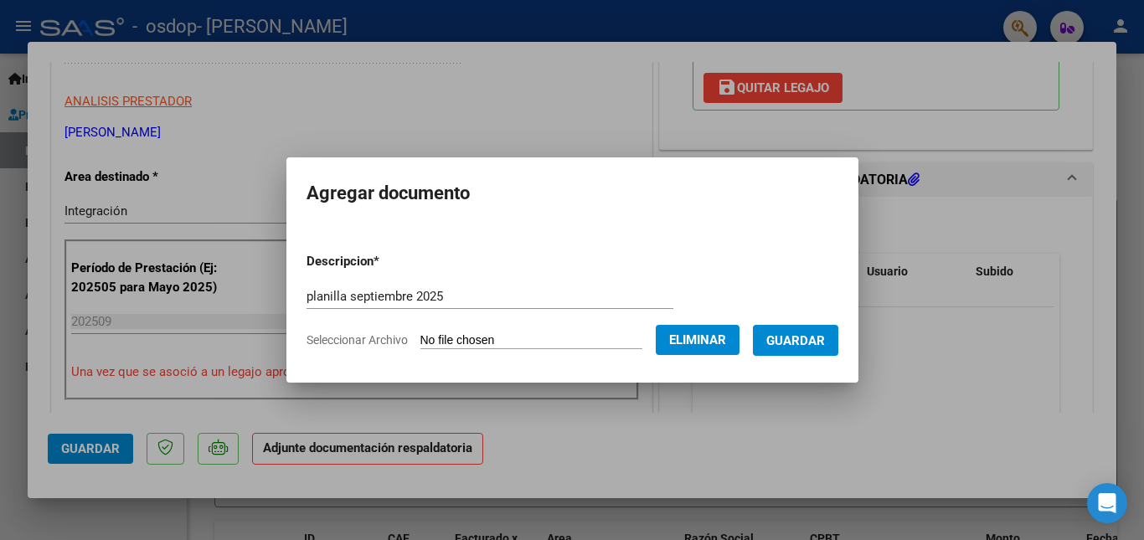
click at [799, 341] on span "Guardar" at bounding box center [796, 340] width 59 height 15
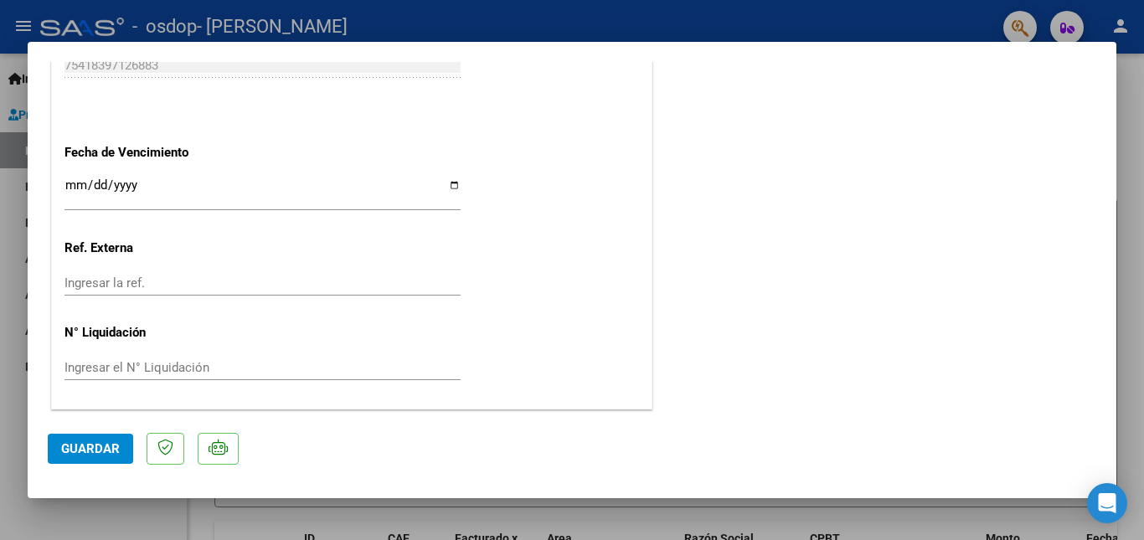
scroll to position [0, 0]
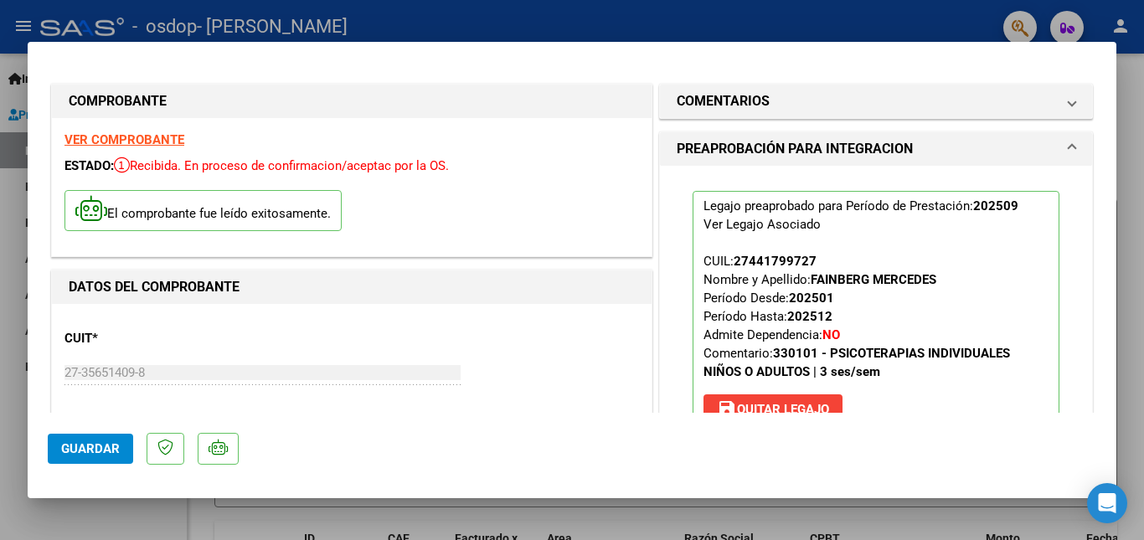
click at [1134, 98] on div at bounding box center [572, 270] width 1144 height 540
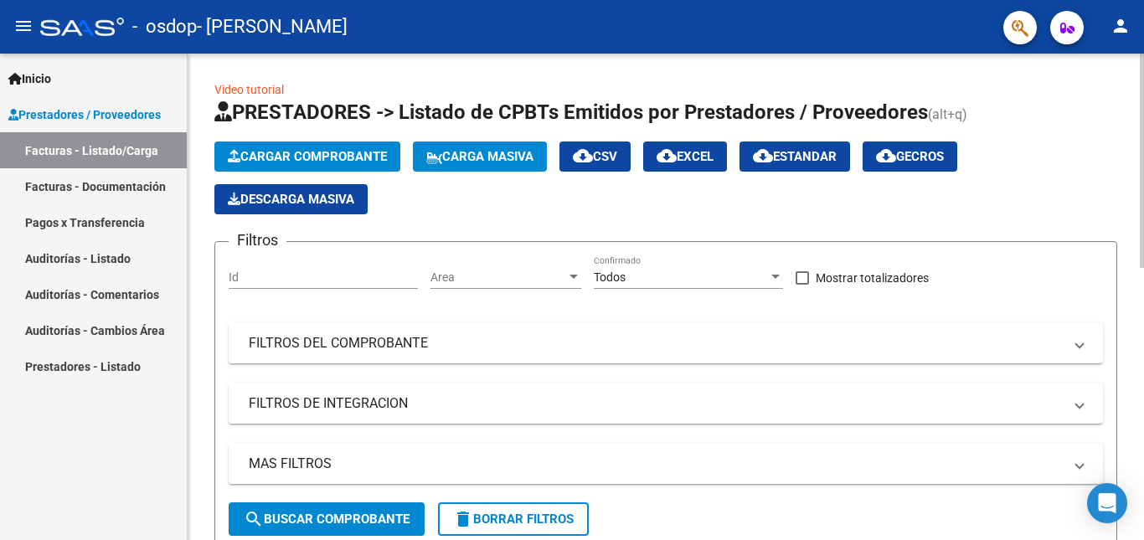
click at [1142, 66] on div at bounding box center [1142, 161] width 4 height 214
